Goal: Find specific page/section

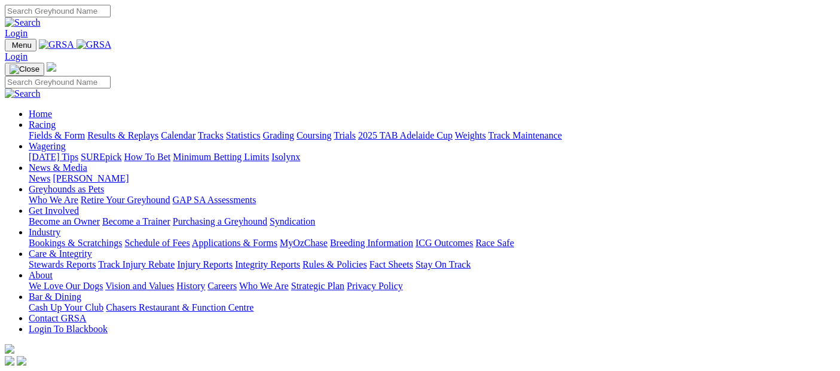
click at [56, 120] on link "Racing" at bounding box center [42, 125] width 27 height 10
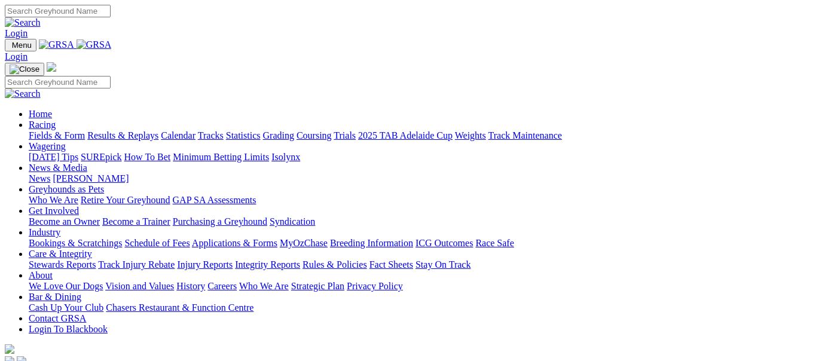
click at [48, 130] on link "Fields & Form" at bounding box center [57, 135] width 56 height 10
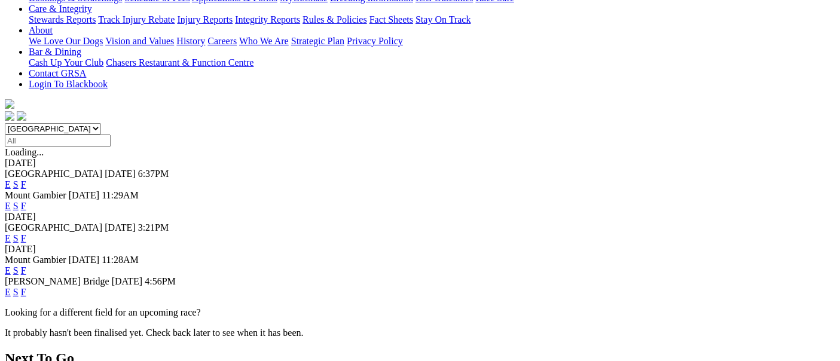
scroll to position [265, 0]
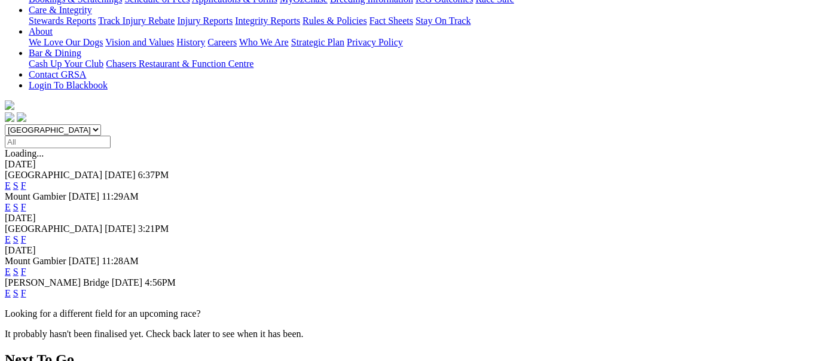
click at [26, 288] on link "F" at bounding box center [23, 293] width 5 height 10
